Goal: Information Seeking & Learning: Check status

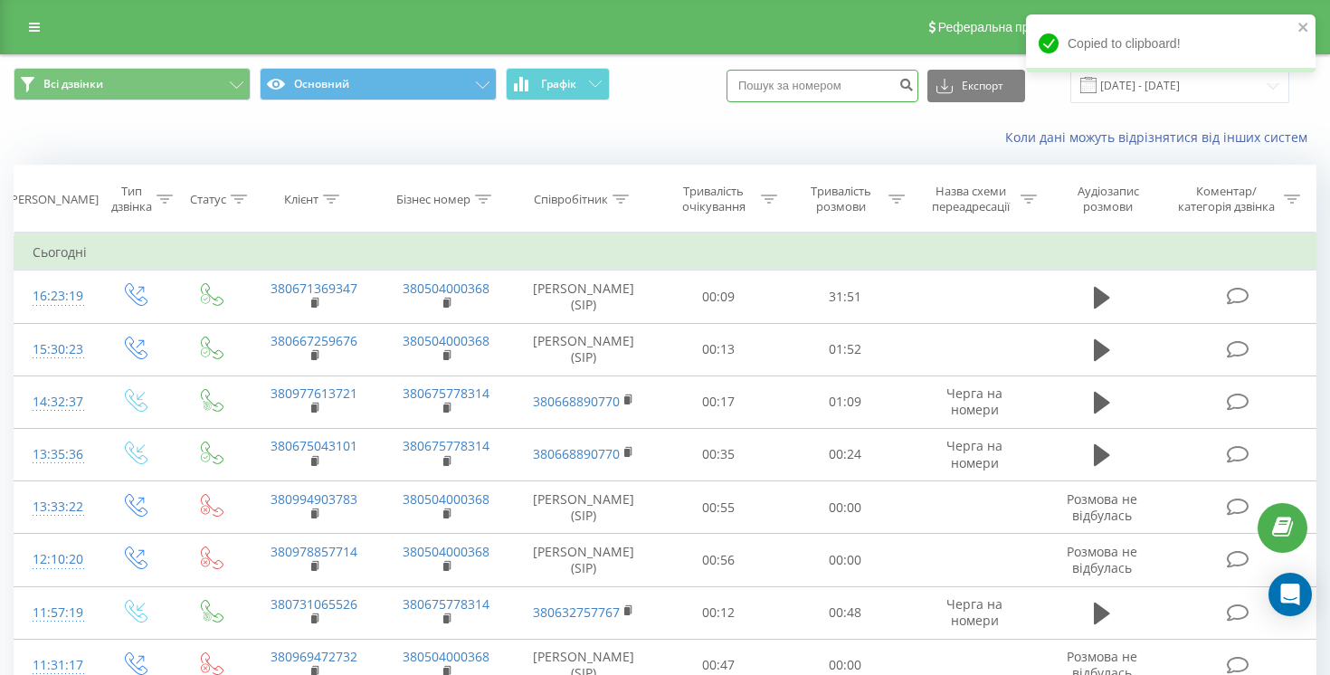
click at [881, 78] on input at bounding box center [823, 86] width 192 height 33
paste input "380972277921"
type input "380972277921"
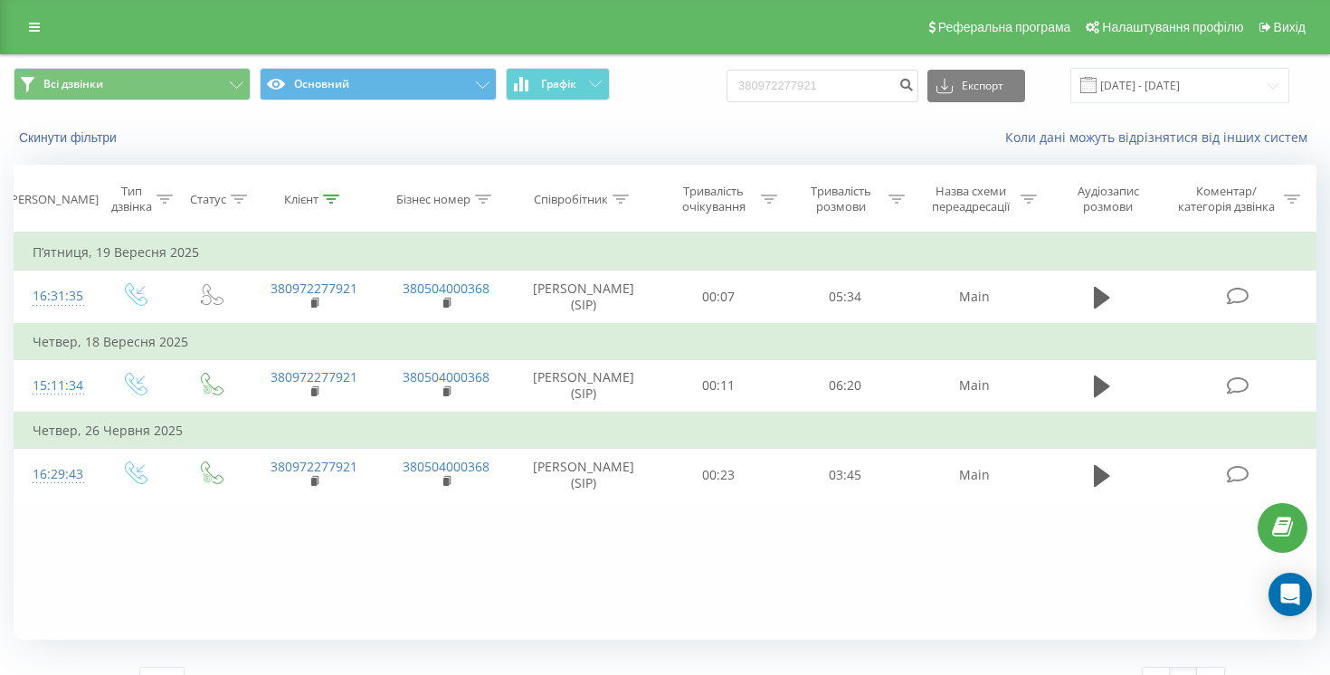
click at [739, 94] on div "Всі дзвінки Основний Графік 380972277921 Експорт .csv .xls .xlsx [DATE] - [DATE]" at bounding box center [665, 85] width 1303 height 35
